Goal: Information Seeking & Learning: Learn about a topic

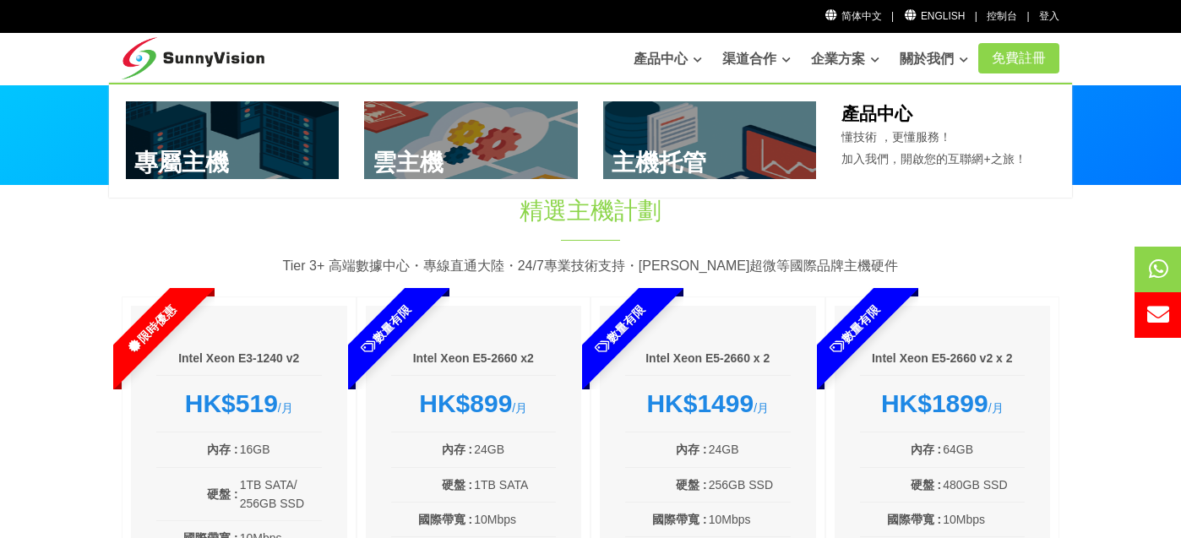
click at [687, 149] on link at bounding box center [710, 140] width 214 height 78
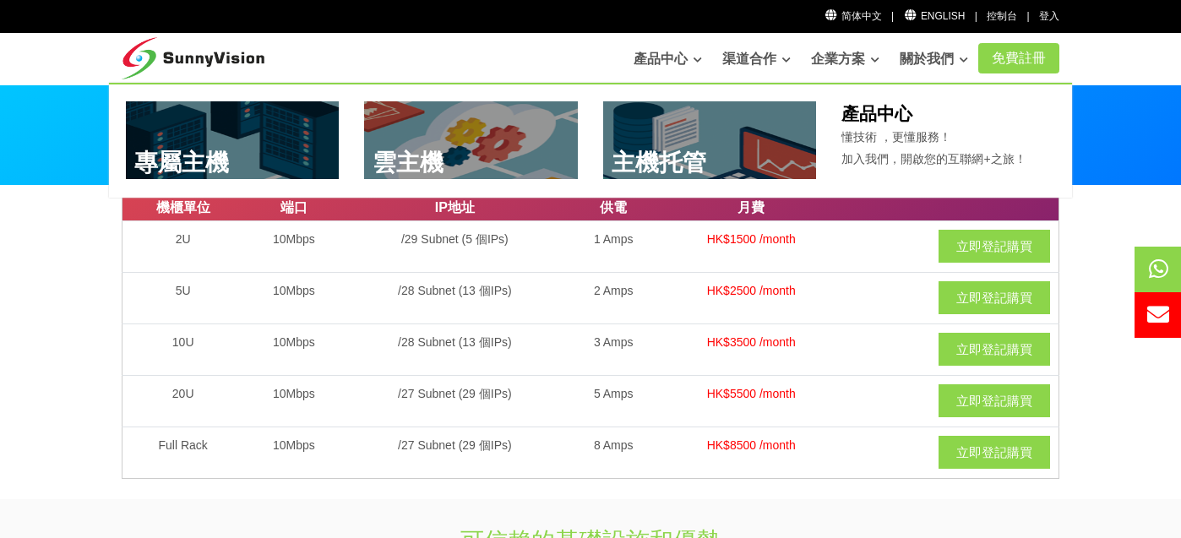
click at [462, 139] on link at bounding box center [471, 140] width 214 height 78
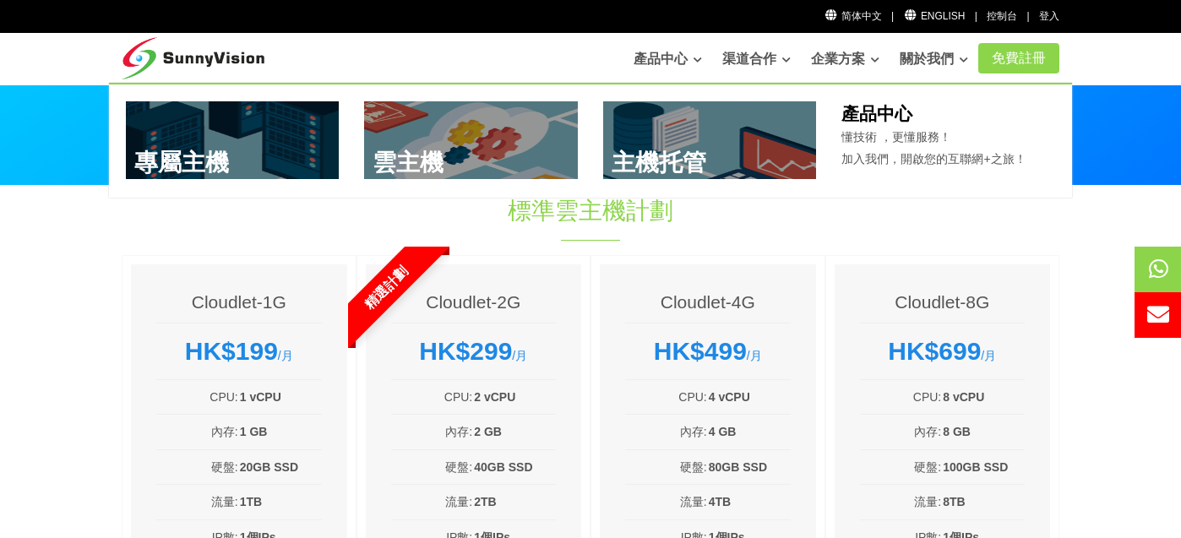
click at [205, 147] on link at bounding box center [233, 140] width 214 height 78
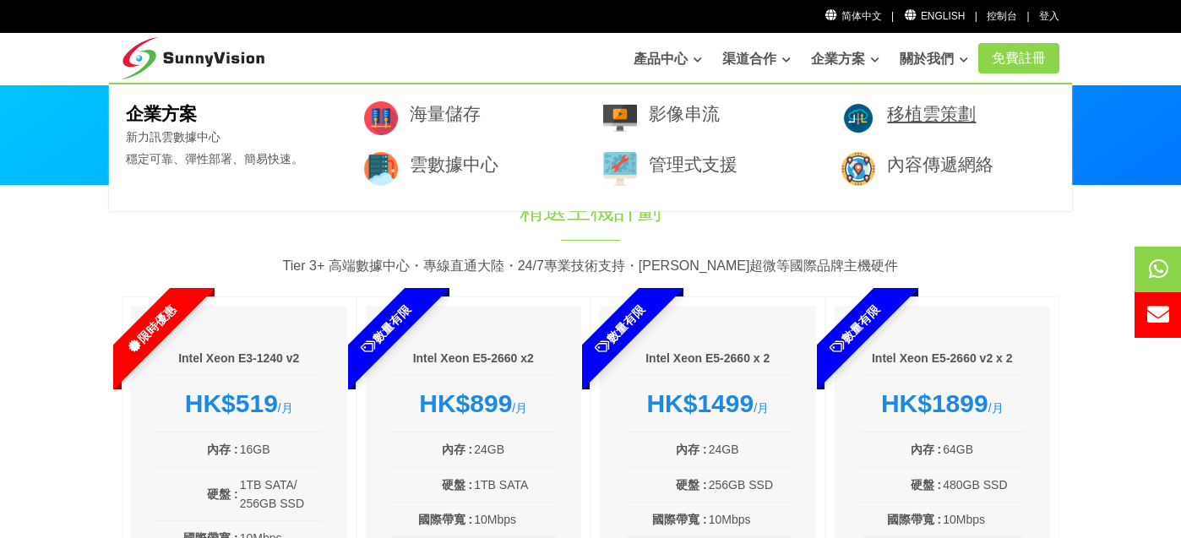
click at [917, 116] on link "移植雲策劃" at bounding box center [931, 113] width 89 height 19
